Goal: Navigation & Orientation: Find specific page/section

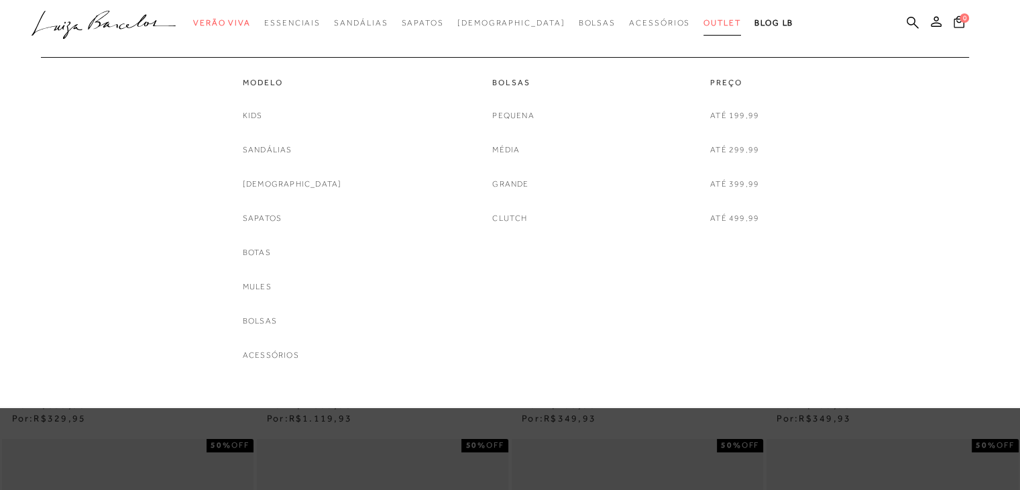
click at [704, 27] on span "Outlet" at bounding box center [723, 22] width 38 height 9
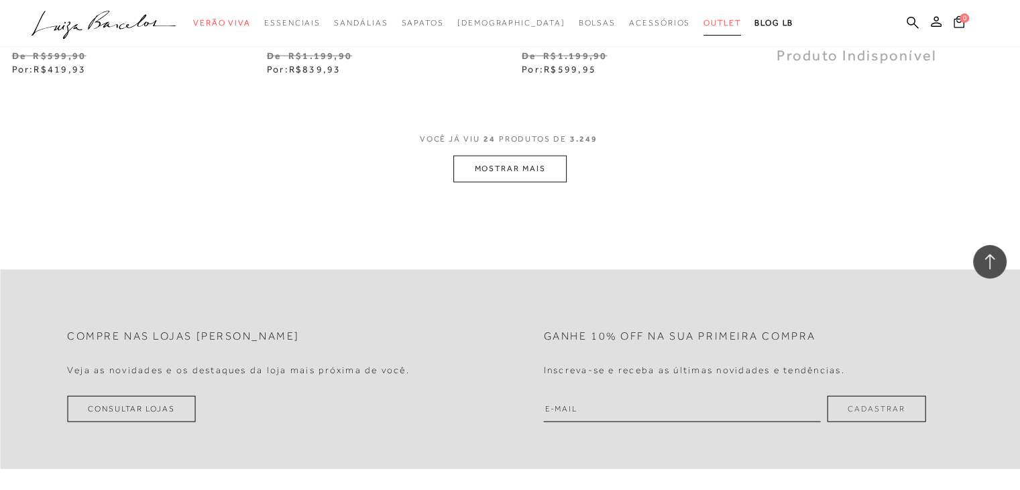
scroll to position [2952, 0]
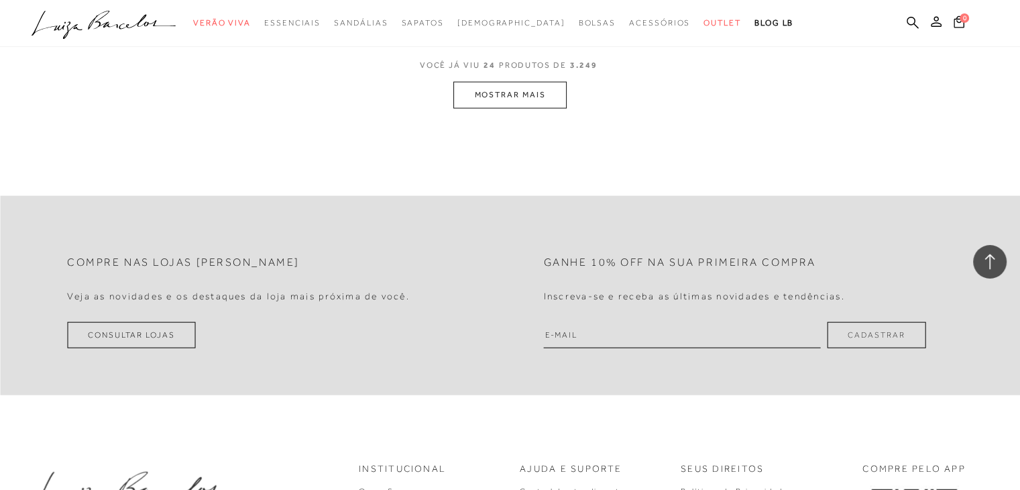
click at [537, 95] on button "MOSTRAR MAIS" at bounding box center [510, 95] width 113 height 26
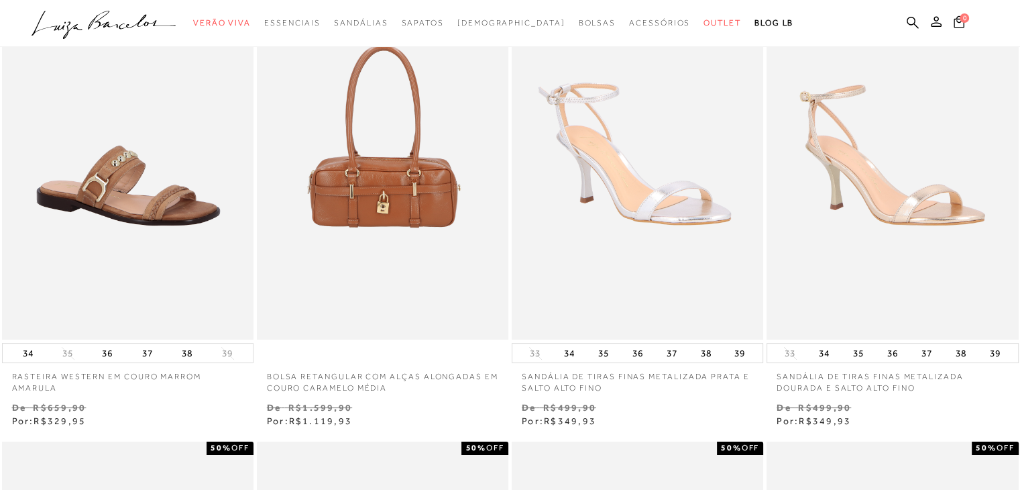
scroll to position [0, 0]
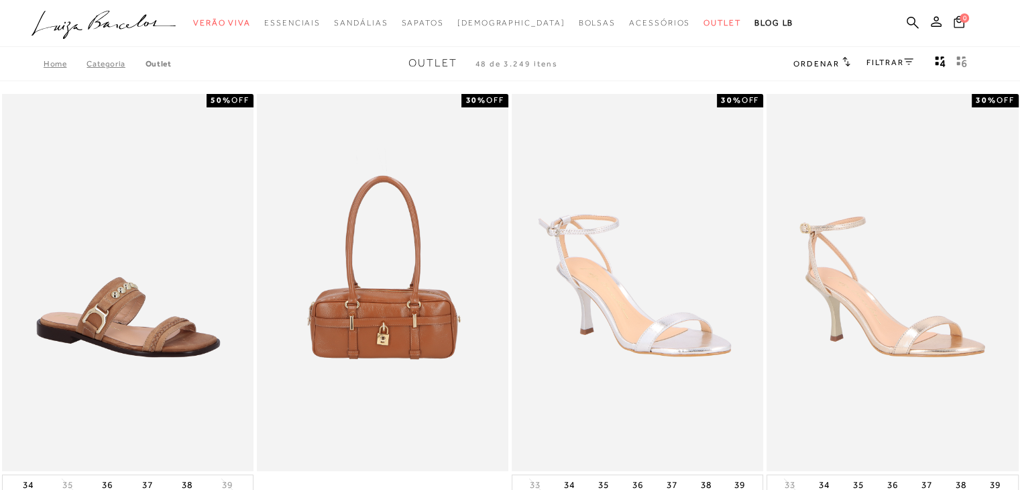
click at [818, 62] on span "Ordenar" at bounding box center [817, 63] width 46 height 9
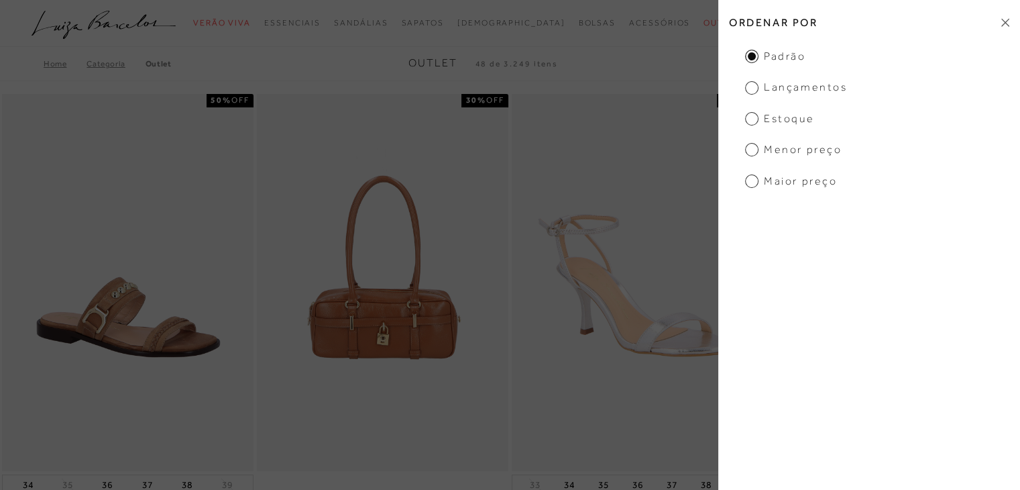
click at [788, 152] on span "Menor preço" at bounding box center [793, 149] width 97 height 15
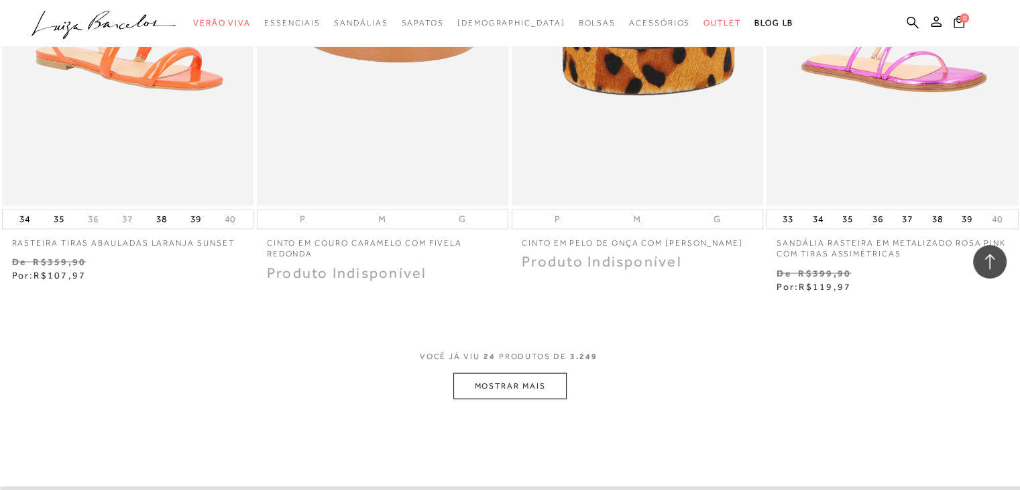
scroll to position [2616, 0]
click at [537, 394] on button "MOSTRAR MAIS" at bounding box center [510, 385] width 113 height 26
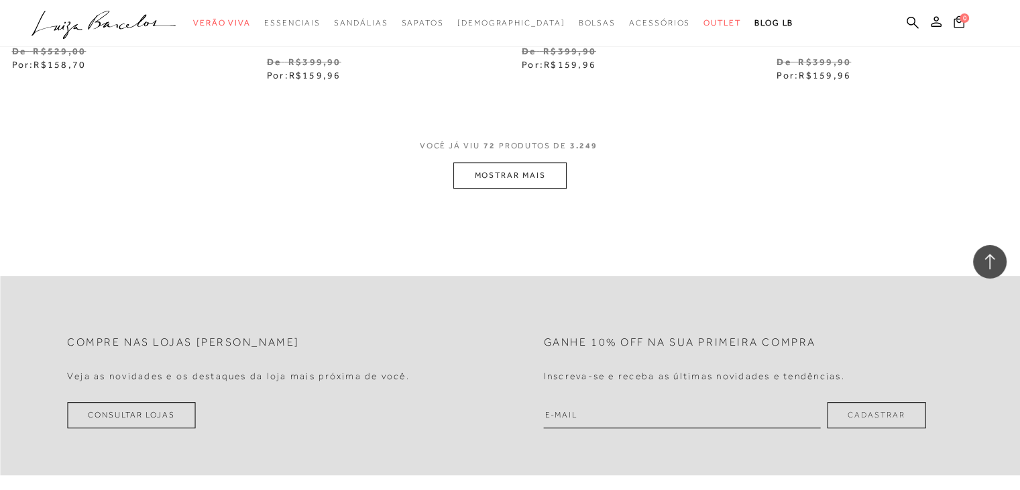
scroll to position [5702, 0]
click at [544, 170] on button "MOSTRAR MAIS" at bounding box center [510, 174] width 113 height 26
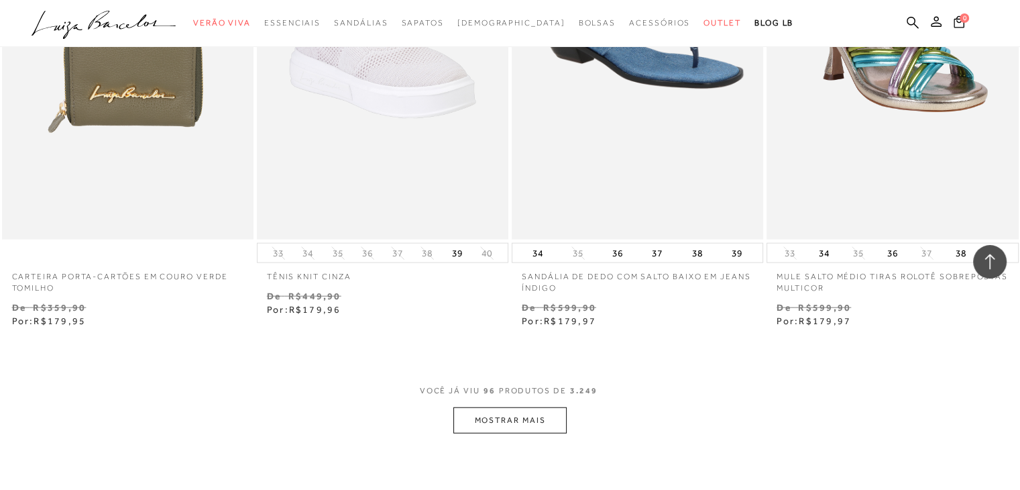
scroll to position [8386, 0]
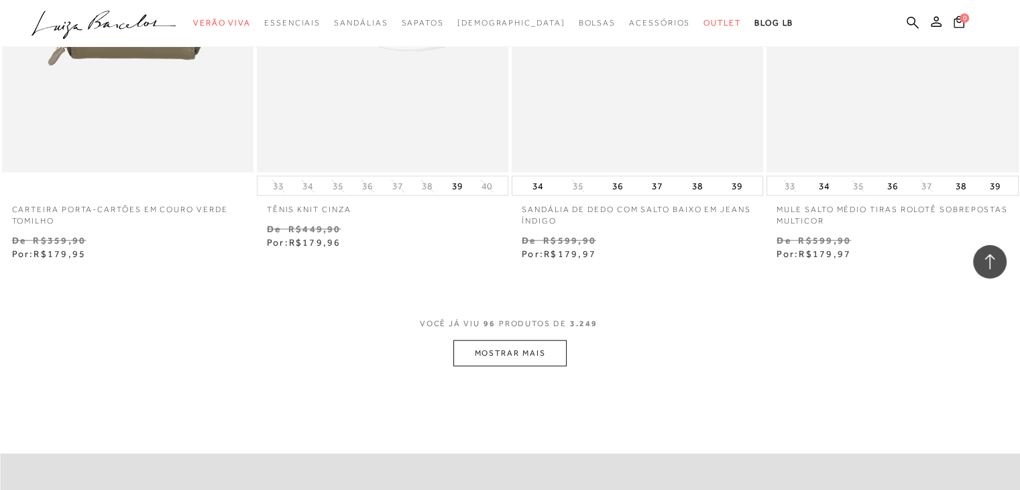
click at [537, 354] on button "MOSTRAR MAIS" at bounding box center [510, 353] width 113 height 26
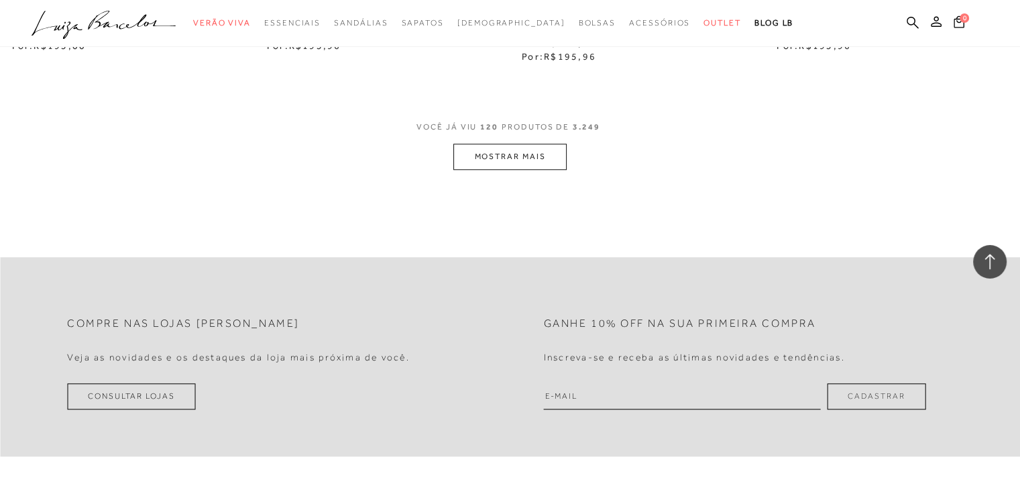
scroll to position [11472, 0]
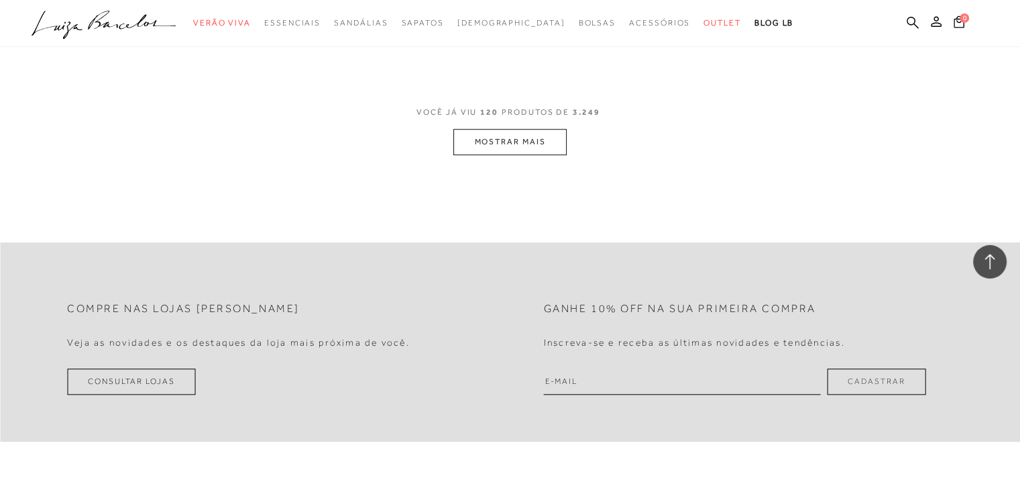
click at [539, 144] on button "MOSTRAR MAIS" at bounding box center [510, 142] width 113 height 26
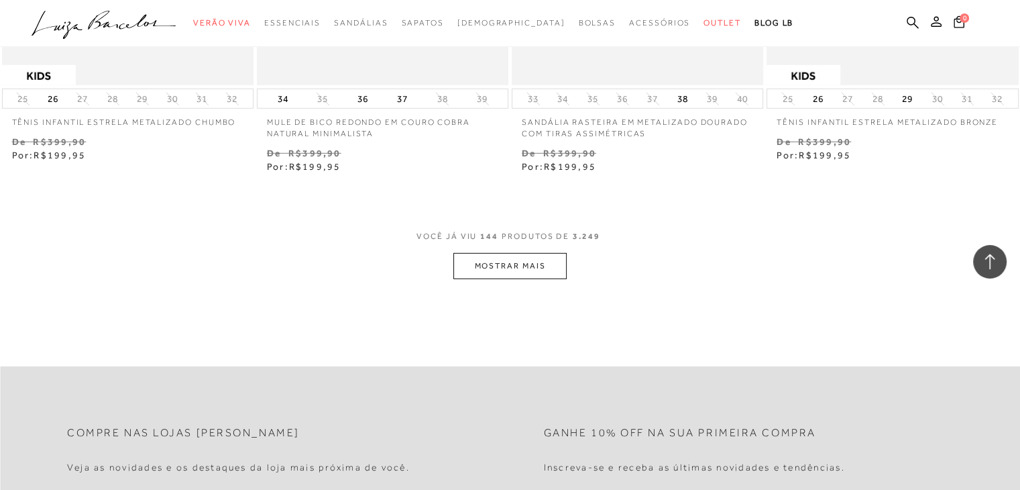
scroll to position [14222, 0]
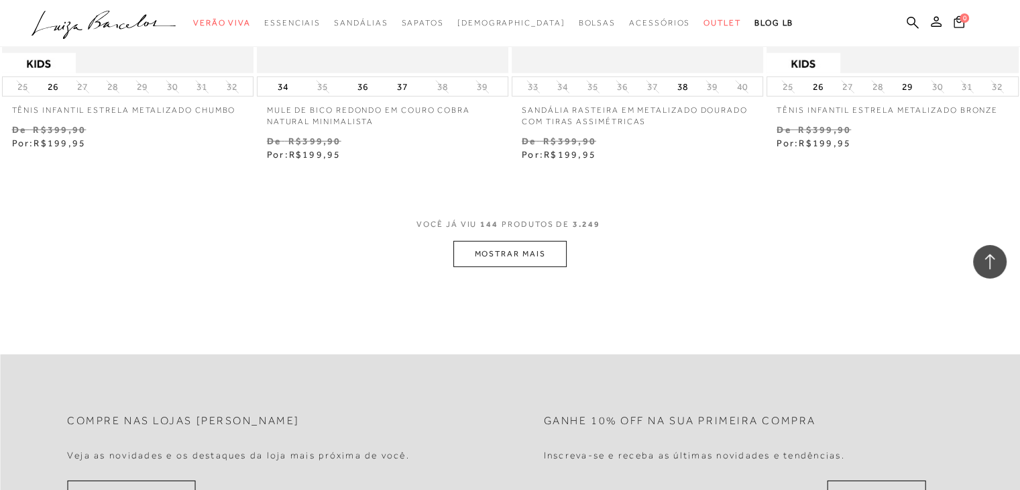
click at [526, 263] on button "MOSTRAR MAIS" at bounding box center [510, 254] width 113 height 26
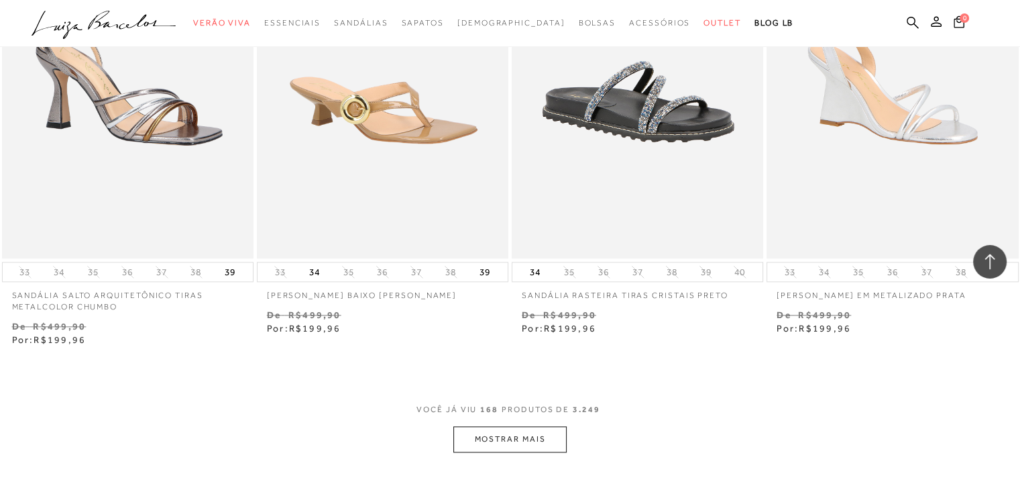
scroll to position [17040, 0]
